Goal: Find specific page/section: Find specific page/section

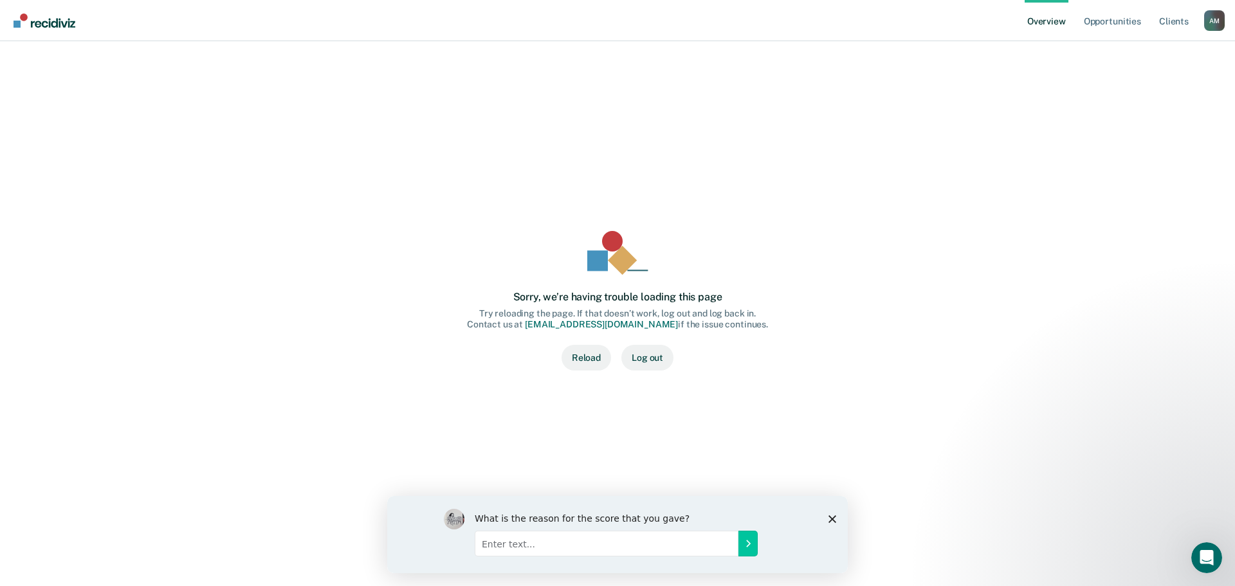
click at [589, 353] on button "Reload" at bounding box center [587, 358] width 50 height 26
click at [586, 353] on button "Reload" at bounding box center [587, 358] width 50 height 26
click at [641, 357] on button "Log out" at bounding box center [647, 358] width 52 height 26
click at [1220, 23] on div "A M" at bounding box center [1214, 20] width 21 height 21
click at [1125, 50] on link "Profile" at bounding box center [1163, 51] width 104 height 11
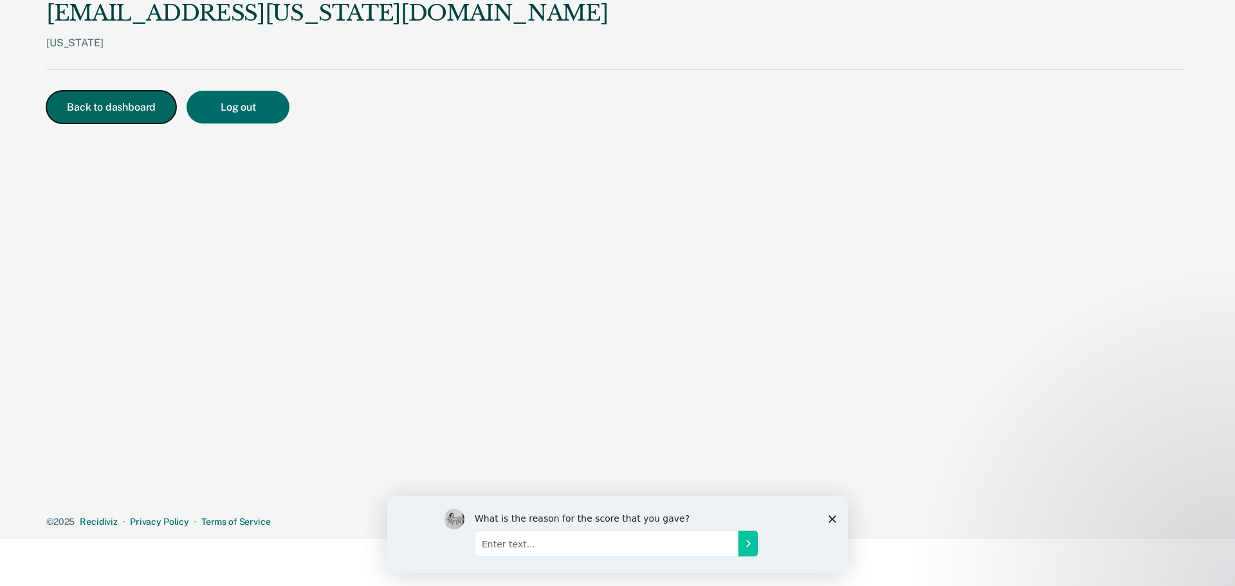
click at [62, 98] on button "Back to dashboard" at bounding box center [111, 107] width 130 height 33
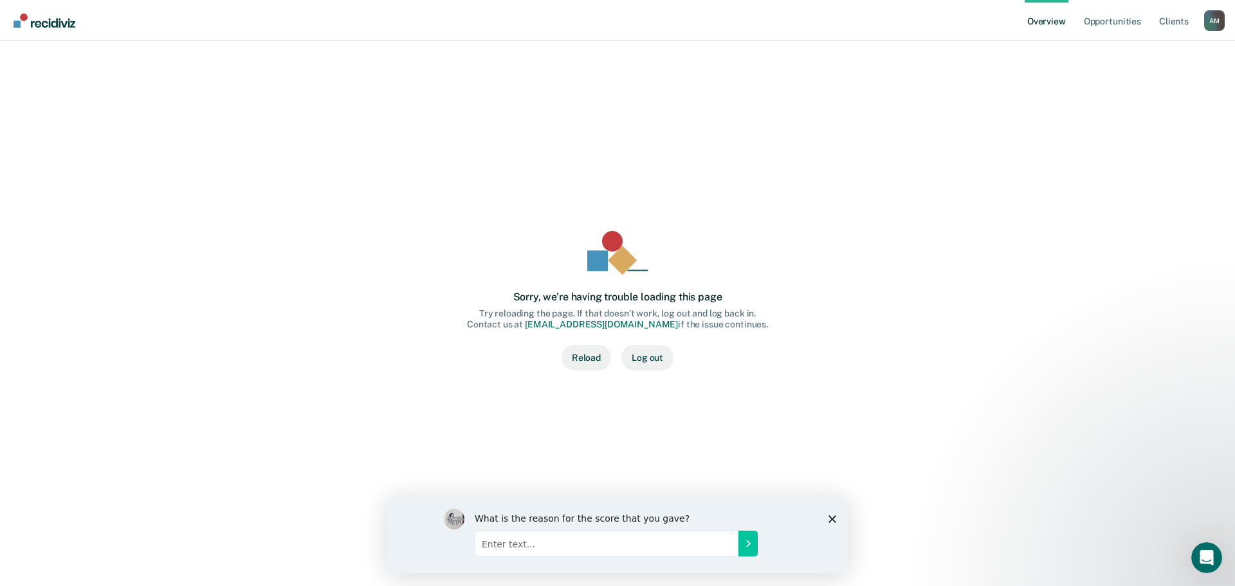
click at [596, 351] on button "Reload" at bounding box center [587, 358] width 50 height 26
click at [651, 362] on button "Log out" at bounding box center [647, 358] width 52 height 26
